Goal: Learn about a topic: Learn about a topic

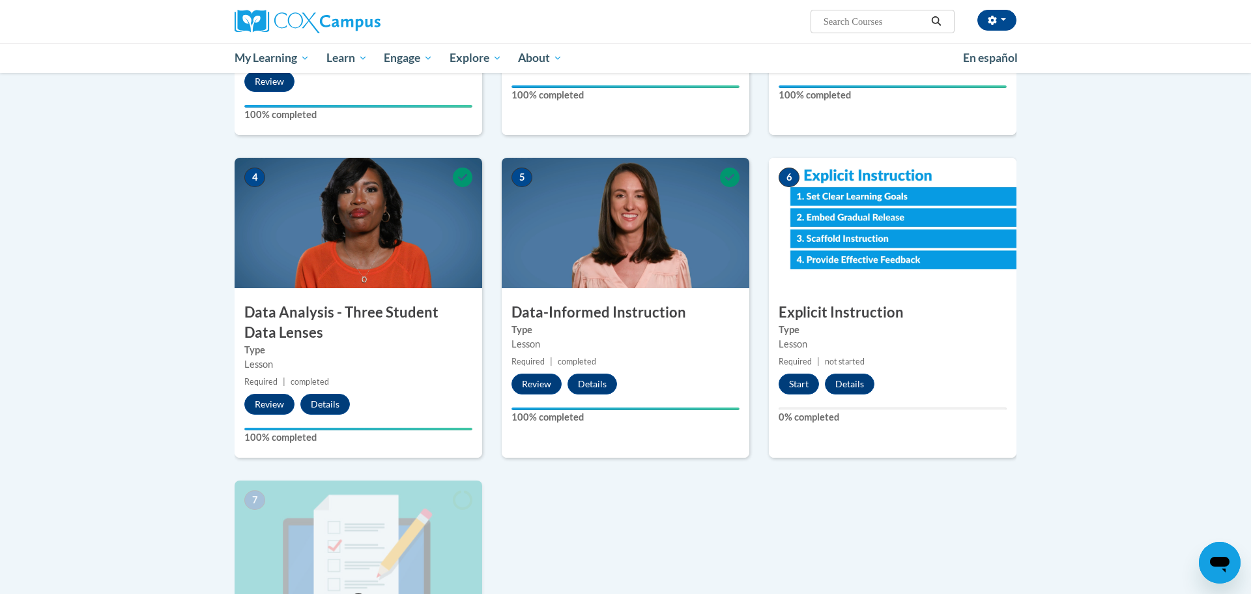
scroll to position [506, 0]
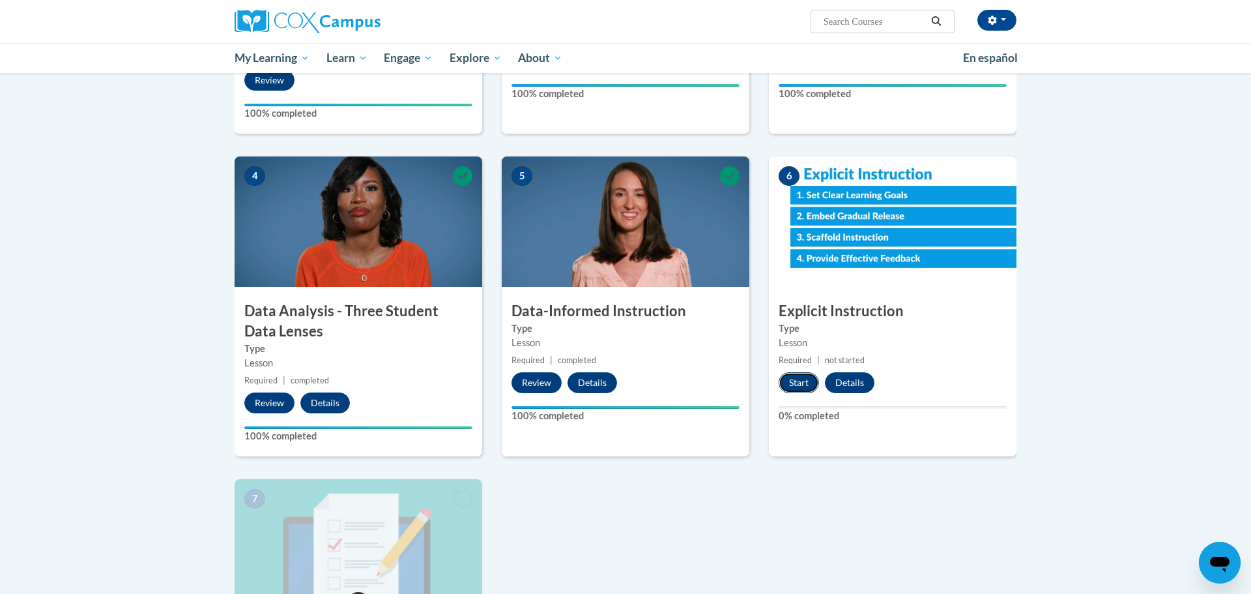
click at [801, 381] on button "Start" at bounding box center [799, 382] width 40 height 21
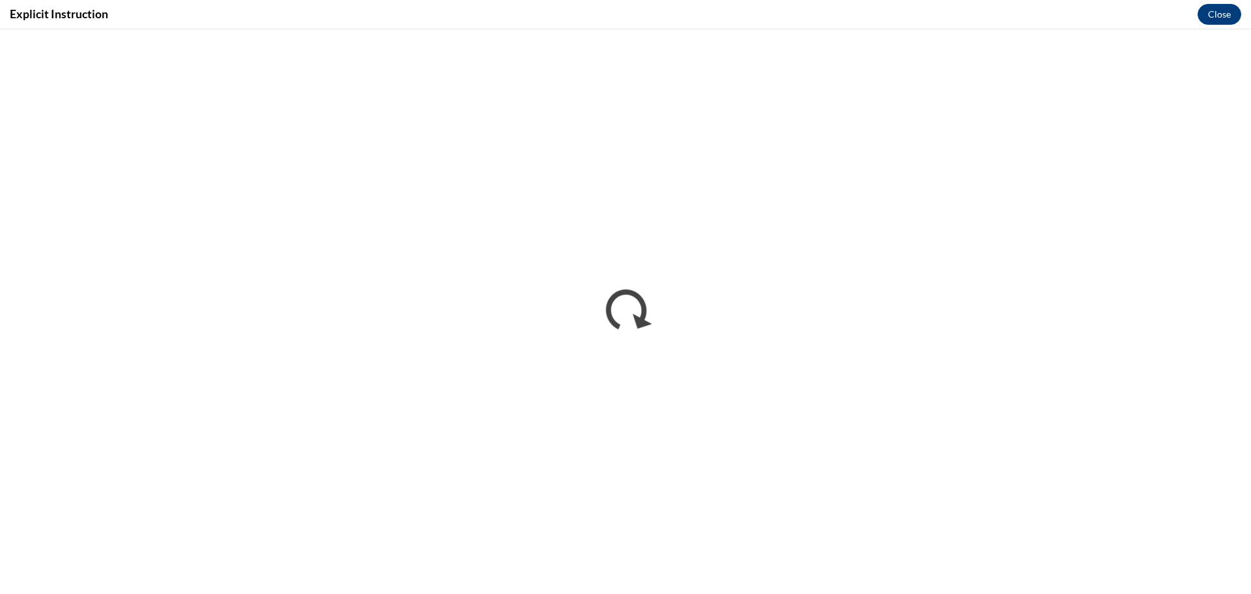
scroll to position [0, 0]
